Goal: Transaction & Acquisition: Purchase product/service

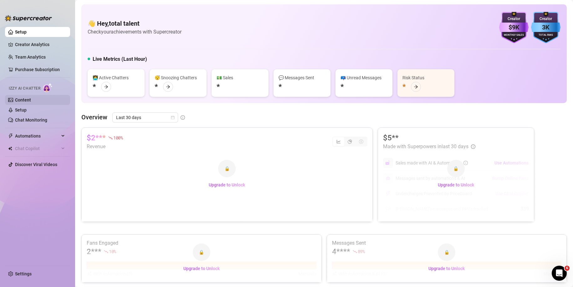
click at [24, 102] on link "Content" at bounding box center [23, 99] width 16 height 5
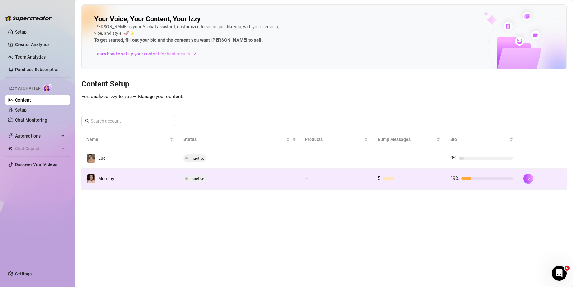
click at [492, 182] on div "19%" at bounding box center [482, 179] width 63 height 8
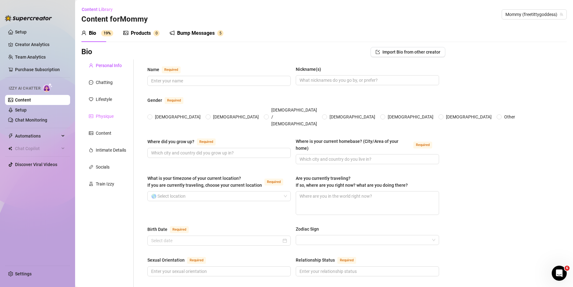
radio input "true"
click at [106, 84] on div "Chatting" at bounding box center [104, 82] width 17 height 7
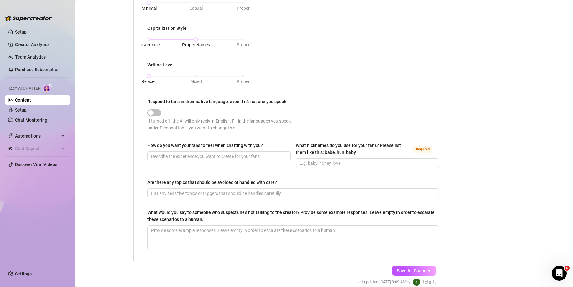
scroll to position [282, 0]
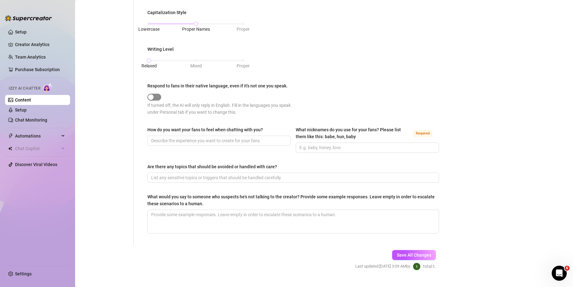
click at [157, 97] on span "button" at bounding box center [154, 97] width 14 height 7
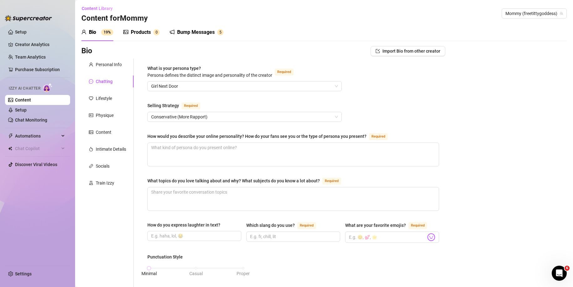
scroll to position [0, 0]
click at [109, 100] on div "Lifestyle" at bounding box center [104, 99] width 16 height 7
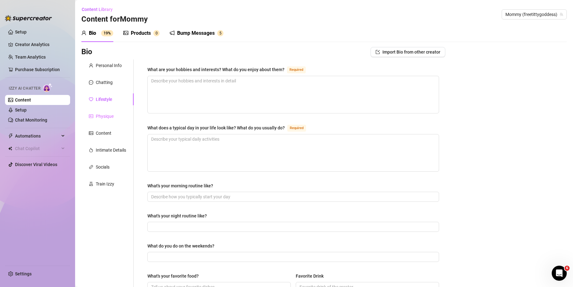
click at [105, 121] on div "Physique" at bounding box center [107, 116] width 52 height 12
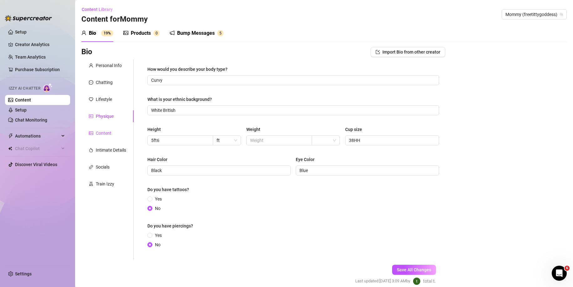
click at [105, 134] on div "Content" at bounding box center [104, 133] width 16 height 7
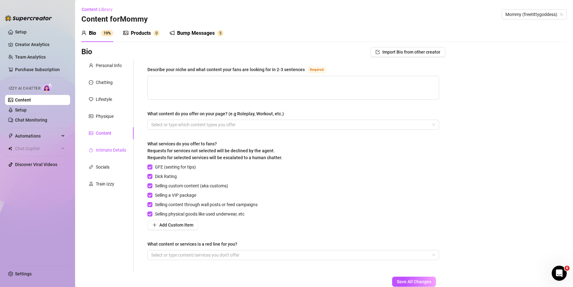
click at [112, 147] on div "Intimate Details" at bounding box center [111, 150] width 30 height 7
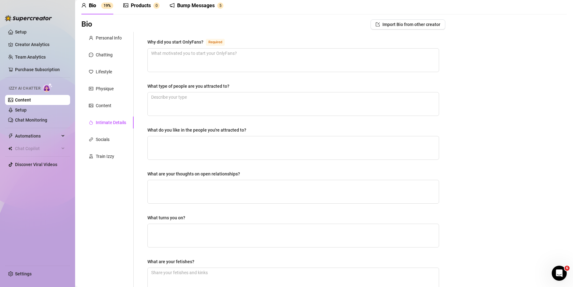
scroll to position [17, 0]
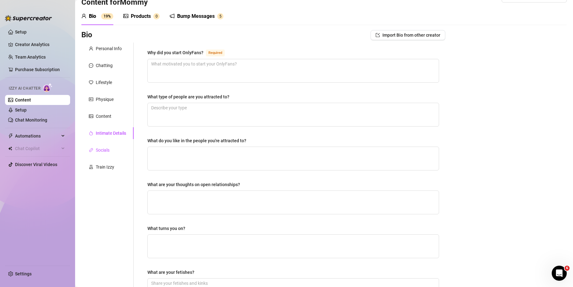
click at [105, 153] on div "Socials" at bounding box center [103, 150] width 14 height 7
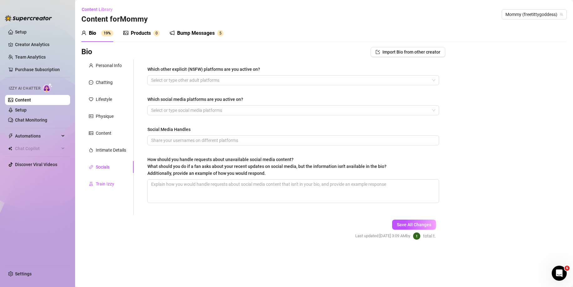
click at [106, 185] on div "Train Izzy" at bounding box center [105, 183] width 18 height 7
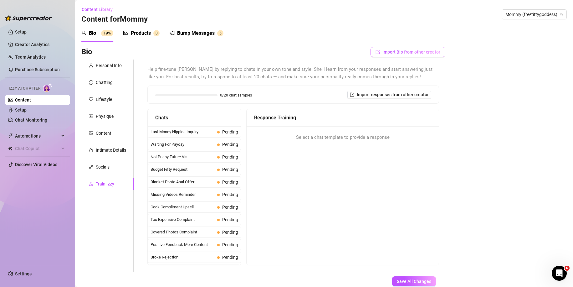
click at [385, 52] on span "Import Bio from other creator" at bounding box center [412, 51] width 58 height 5
click at [411, 75] on div "Select Creator Import" at bounding box center [404, 75] width 63 height 20
click at [407, 71] on input "search" at bounding box center [401, 69] width 49 height 9
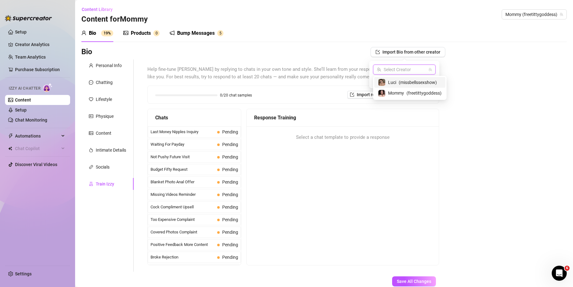
click at [488, 76] on div "Bio Import Bio from other creator Personal Info Chatting Lifestyle Physique Con…" at bounding box center [324, 177] width 486 height 261
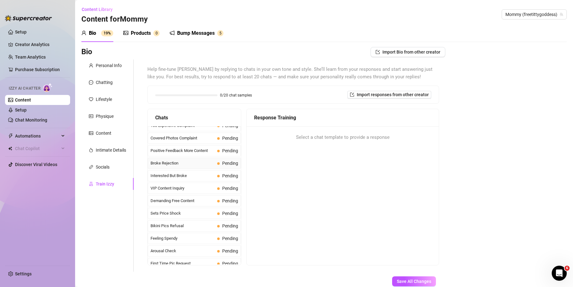
click at [172, 167] on div "Broke Rejection Pending" at bounding box center [194, 163] width 93 height 11
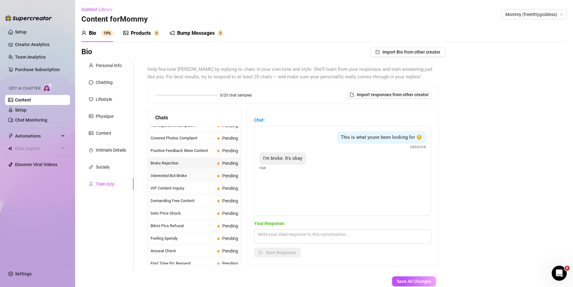
click at [194, 173] on span "Interested But Broke" at bounding box center [183, 176] width 64 height 6
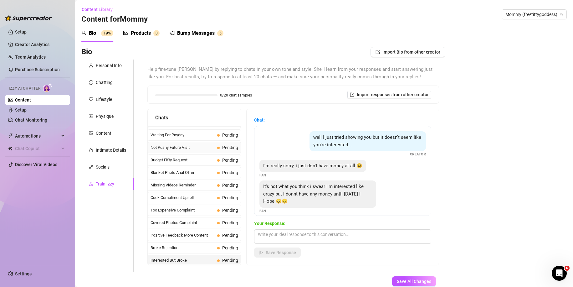
scroll to position [0, 0]
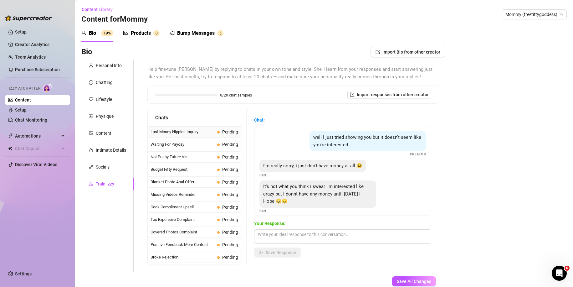
click at [177, 130] on span "Last Money Nipples Inquiry" at bounding box center [183, 132] width 64 height 6
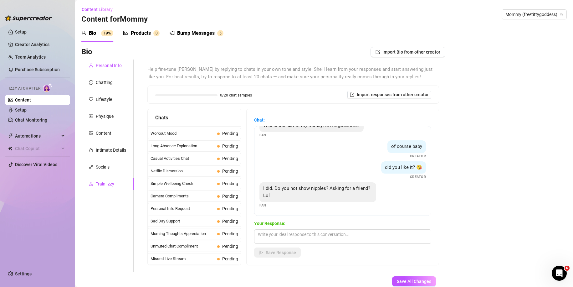
click at [103, 64] on div "Personal Info" at bounding box center [109, 65] width 26 height 7
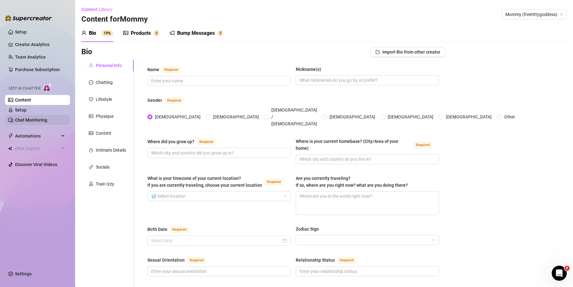
click at [39, 122] on link "Chat Monitoring" at bounding box center [31, 119] width 32 height 5
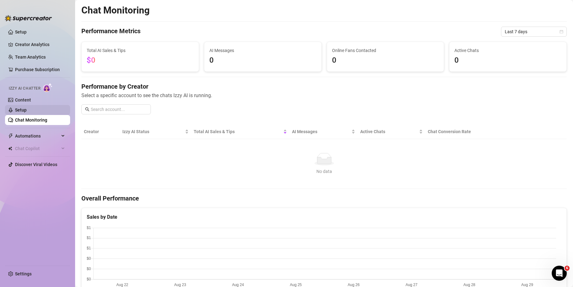
click at [27, 111] on link "Setup" at bounding box center [21, 109] width 12 height 5
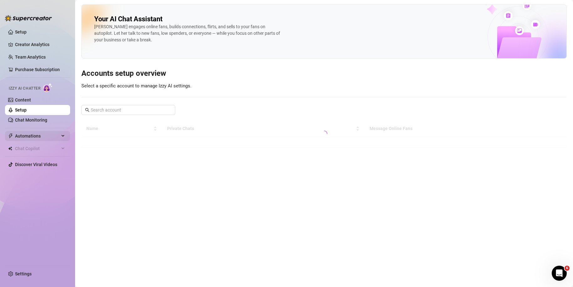
click at [31, 138] on span "Automations" at bounding box center [37, 136] width 44 height 10
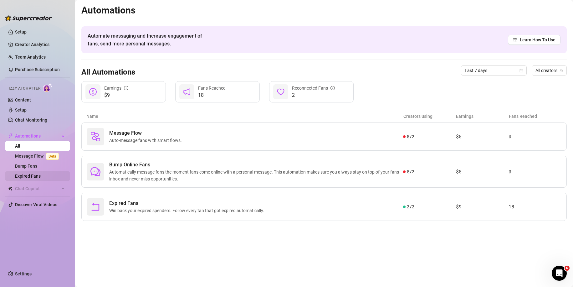
click at [34, 176] on link "Expired Fans" at bounding box center [28, 175] width 26 height 5
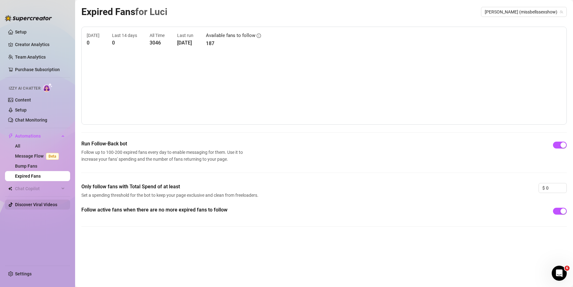
click at [33, 205] on link "Discover Viral Videos" at bounding box center [36, 204] width 42 height 5
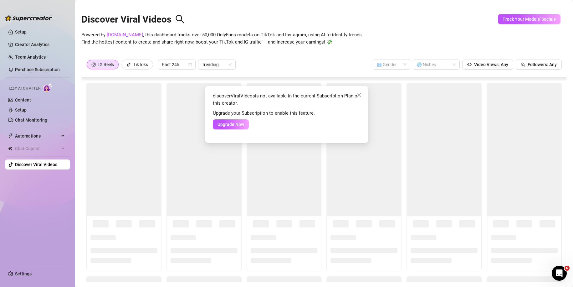
click at [33, 37] on div "discoverViralVideos is not available in the current Subscription Plan of this c…" at bounding box center [286, 143] width 573 height 287
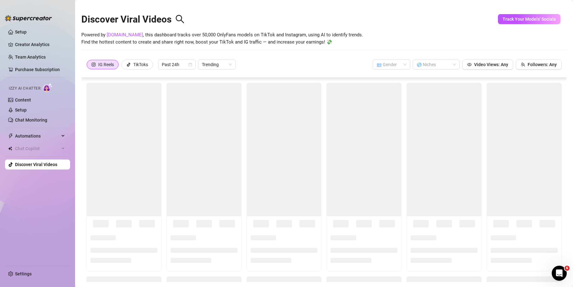
click at [49, 162] on link "Discover Viral Videos" at bounding box center [36, 164] width 42 height 5
click at [530, 22] on button "Track Your Models' Socials" at bounding box center [529, 19] width 63 height 10
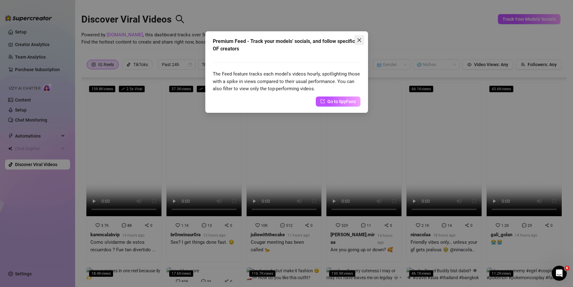
click at [363, 37] on button "Close" at bounding box center [359, 40] width 10 height 10
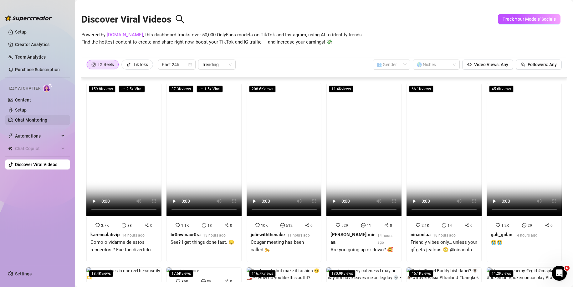
click at [40, 120] on link "Chat Monitoring" at bounding box center [31, 119] width 32 height 5
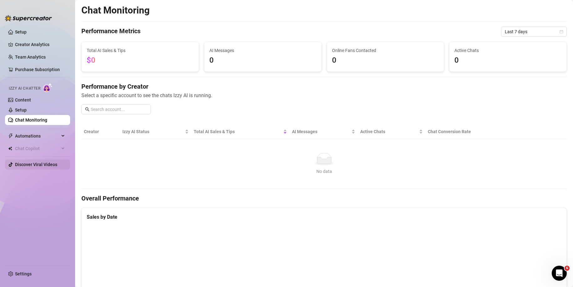
click at [32, 164] on link "Discover Viral Videos" at bounding box center [36, 164] width 42 height 5
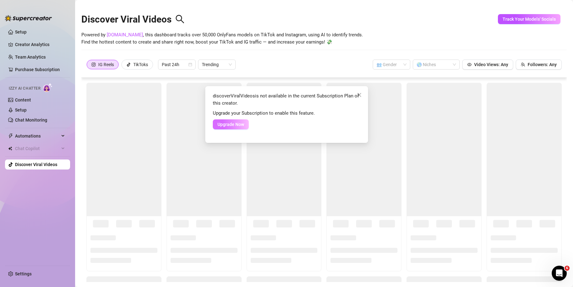
click at [232, 129] on button "Upgrade Now" at bounding box center [231, 124] width 36 height 10
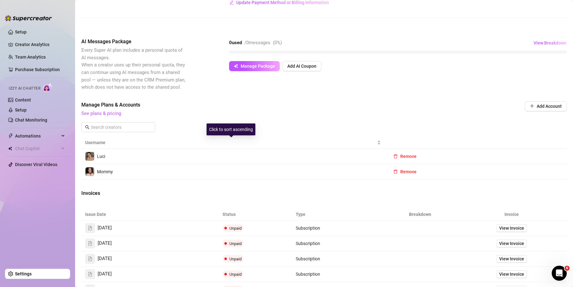
scroll to position [157, 0]
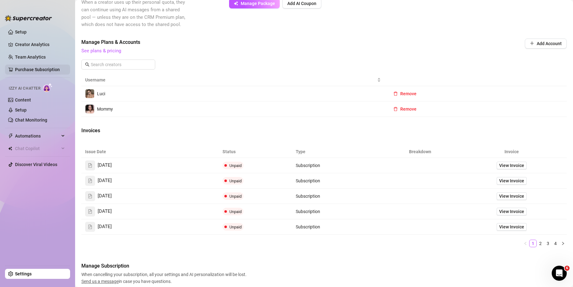
click at [55, 67] on link "Purchase Subscription" at bounding box center [37, 69] width 45 height 5
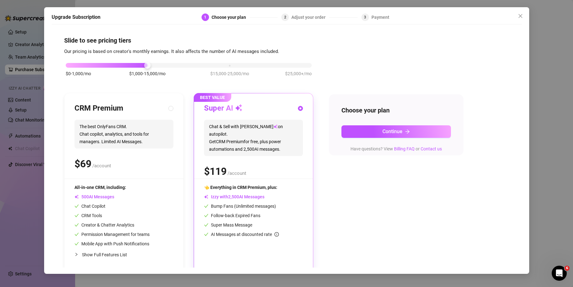
click at [96, 141] on span "The best OnlyFans CRM. Chat copilot, analytics, and tools for managers. Limited…" at bounding box center [124, 134] width 99 height 29
radio input "true"
radio input "false"
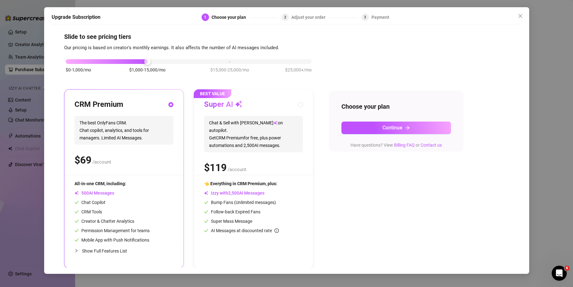
scroll to position [5, 0]
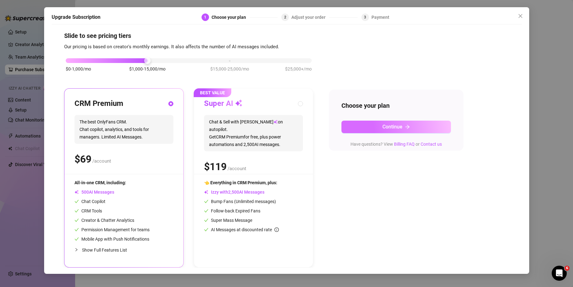
click at [359, 123] on button "Continue" at bounding box center [397, 127] width 110 height 13
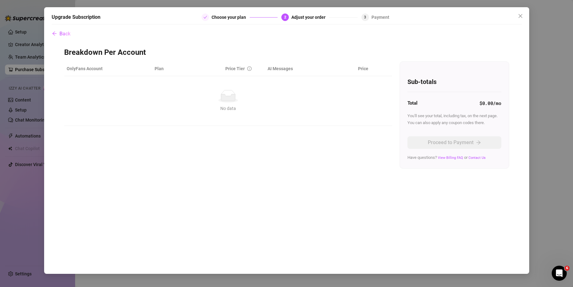
scroll to position [0, 0]
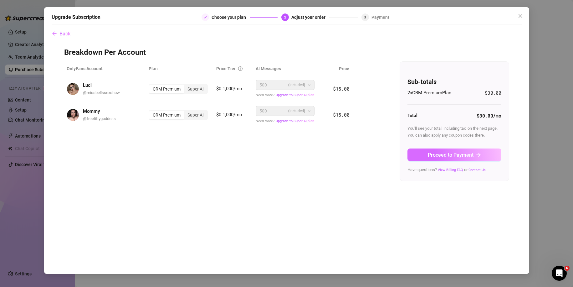
click at [419, 153] on button "Proceed to Payment" at bounding box center [455, 154] width 94 height 13
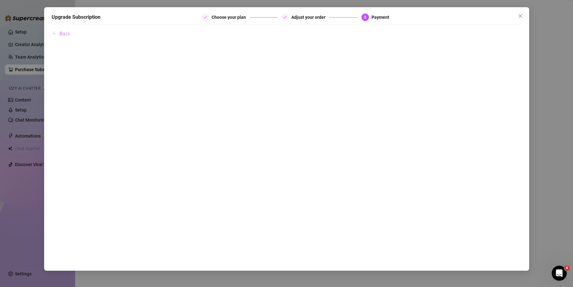
click at [62, 32] on span "Back" at bounding box center [64, 34] width 11 height 6
